Goal: Find specific page/section: Find specific page/section

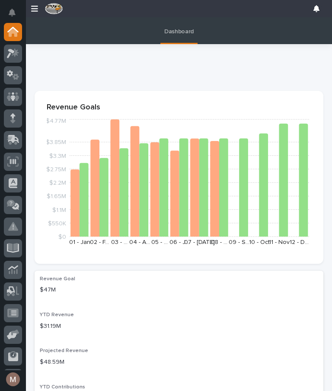
scroll to position [17, 0]
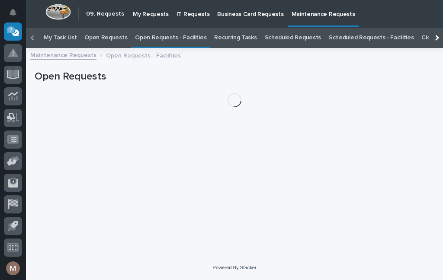
scroll to position [28, 0]
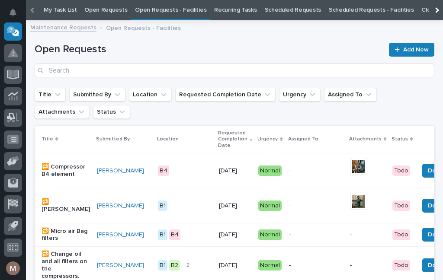
click at [171, 8] on link "Open Requests - Facilities" at bounding box center [170, 10] width 71 height 20
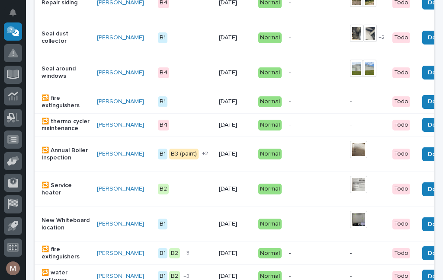
scroll to position [544, 0]
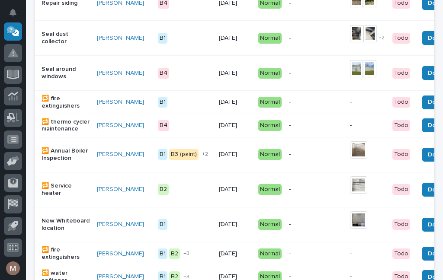
click at [350, 221] on img at bounding box center [358, 220] width 17 height 17
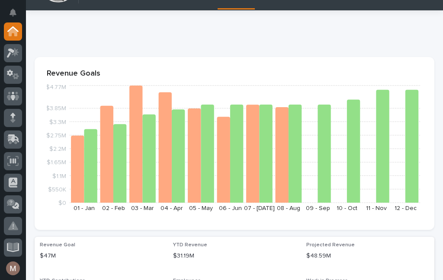
scroll to position [17, 0]
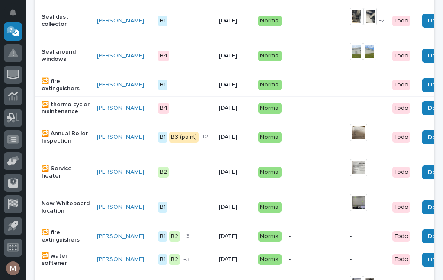
scroll to position [564, 0]
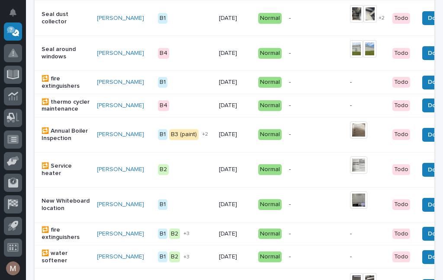
click at [350, 201] on img at bounding box center [358, 200] width 17 height 17
